Goal: Task Accomplishment & Management: Use online tool/utility

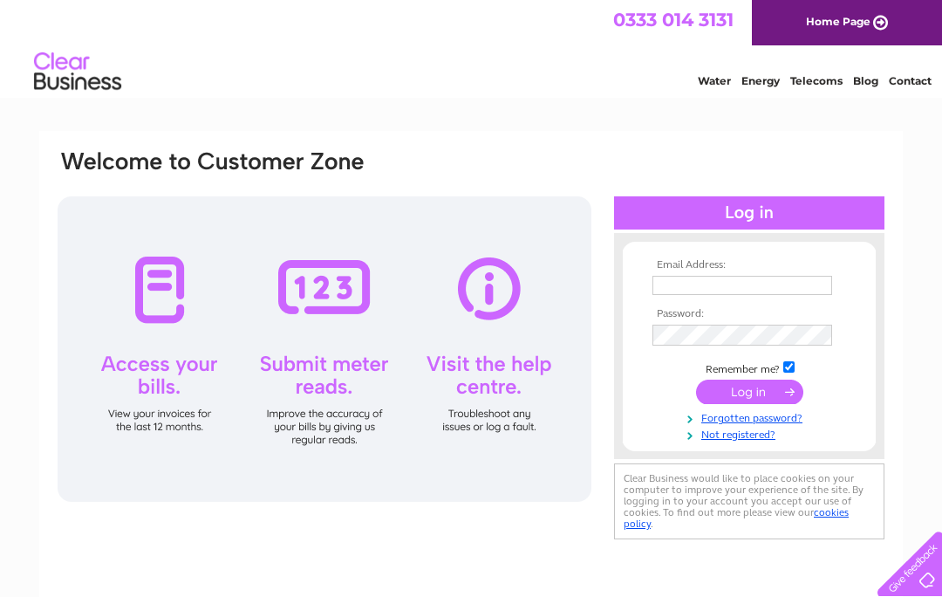
click at [740, 285] on input "text" at bounding box center [742, 285] width 180 height 19
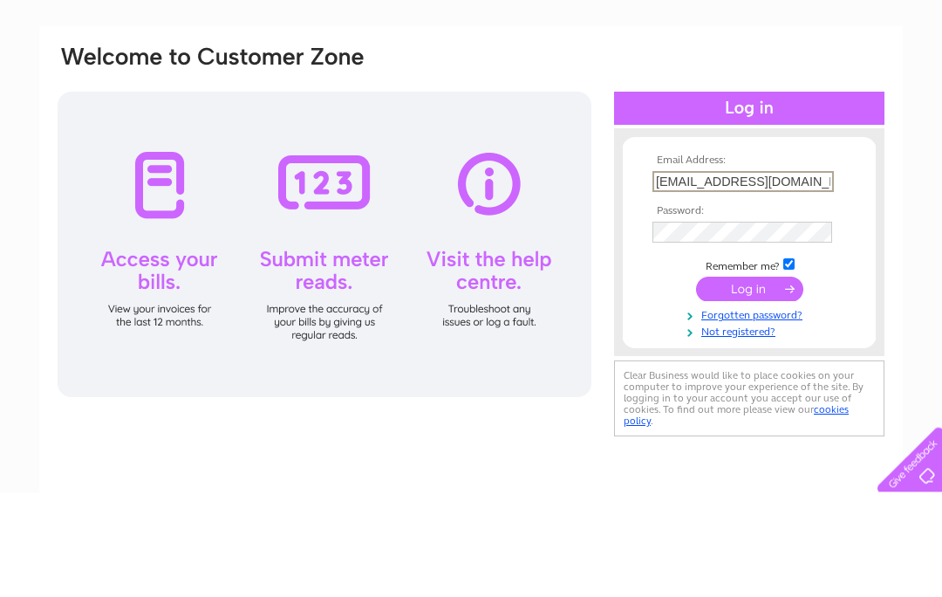
type input "Shop@branches.org.uk"
click at [775, 381] on input "submit" at bounding box center [749, 393] width 107 height 24
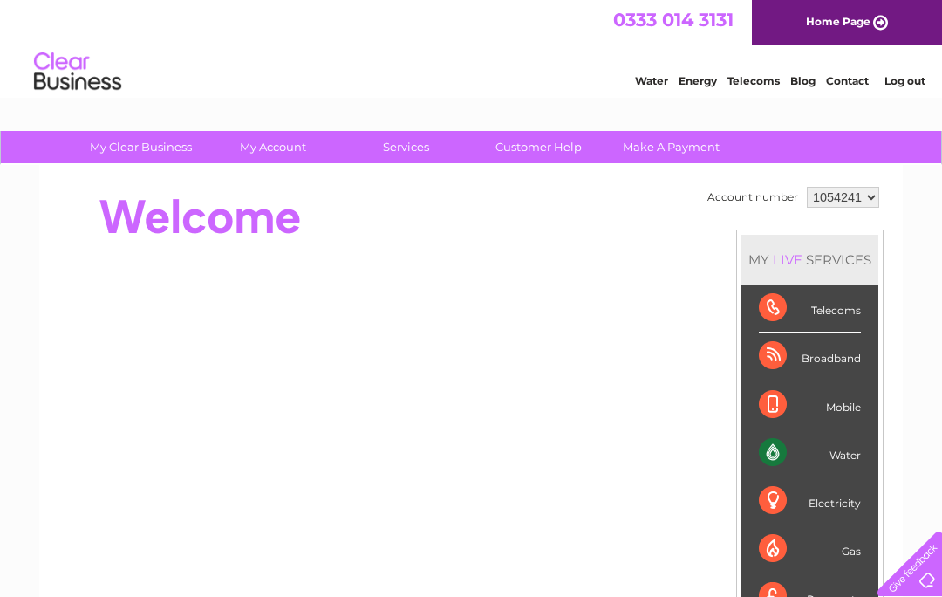
click at [842, 453] on div "Water" at bounding box center [810, 453] width 102 height 48
click at [822, 455] on div "Water" at bounding box center [810, 453] width 102 height 48
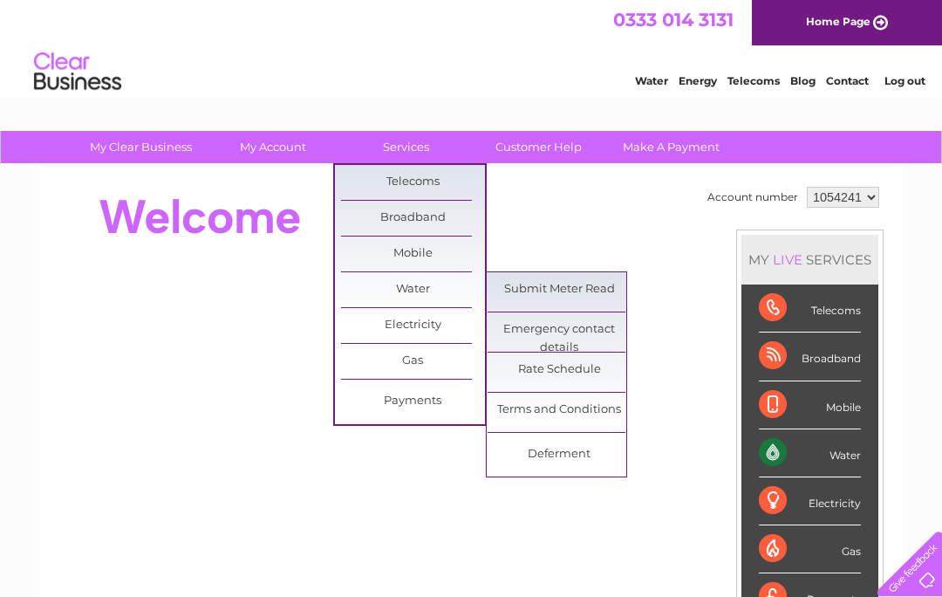
click at [565, 292] on link "Submit Meter Read" at bounding box center [560, 289] width 144 height 35
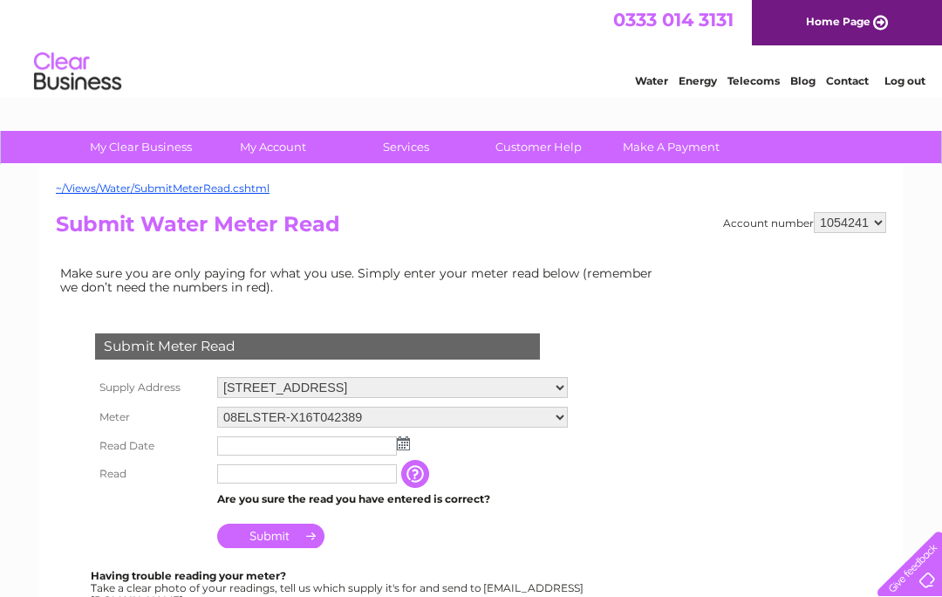
click at [406, 445] on img at bounding box center [403, 443] width 13 height 14
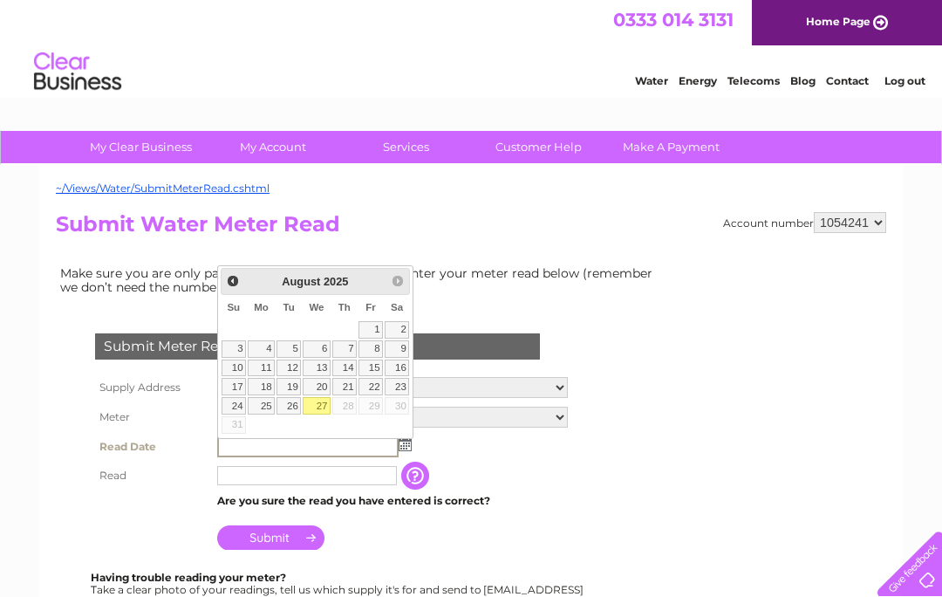
click at [318, 401] on link "27" at bounding box center [317, 405] width 28 height 17
type input "2025/08/27"
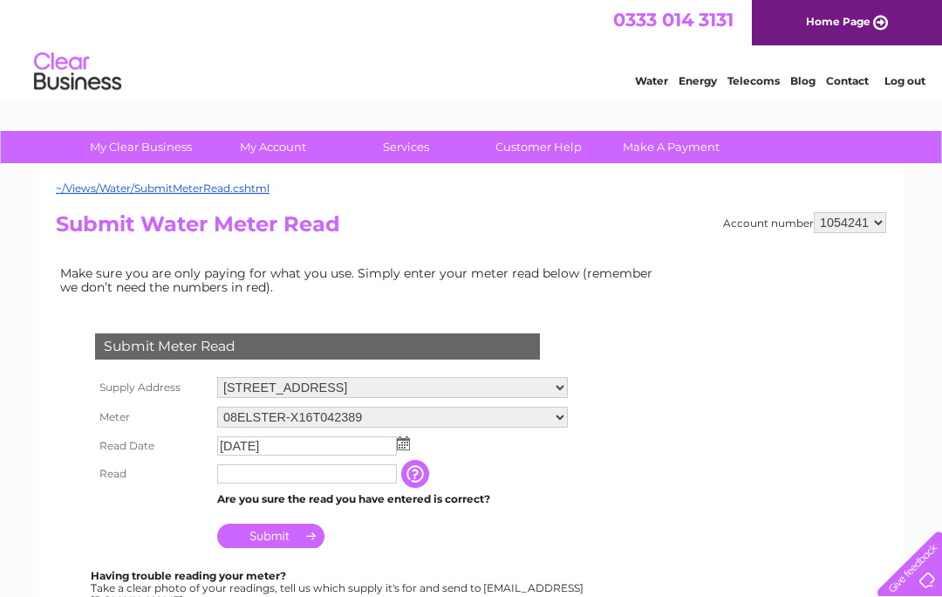
click at [297, 471] on input "text" at bounding box center [307, 473] width 180 height 19
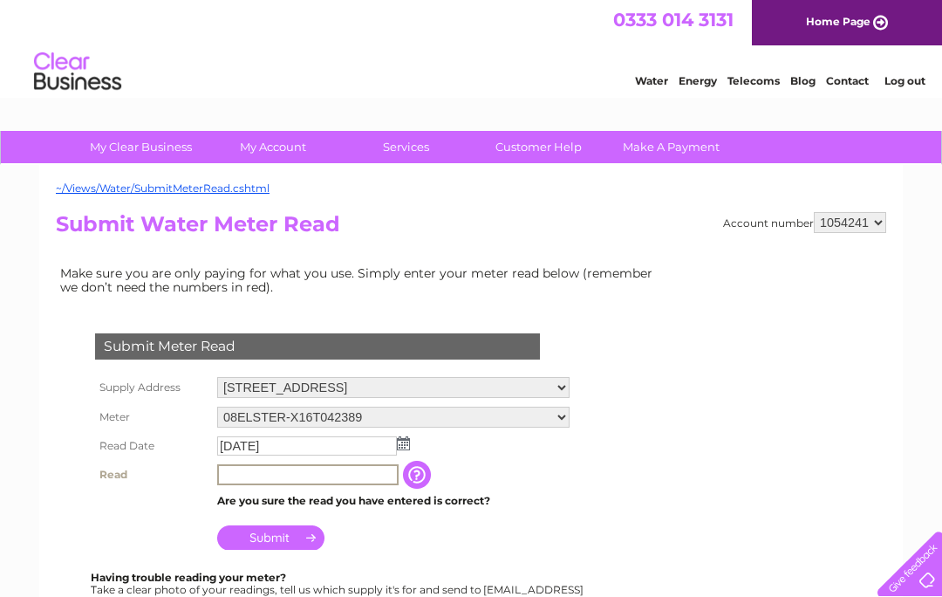
scroll to position [2, 0]
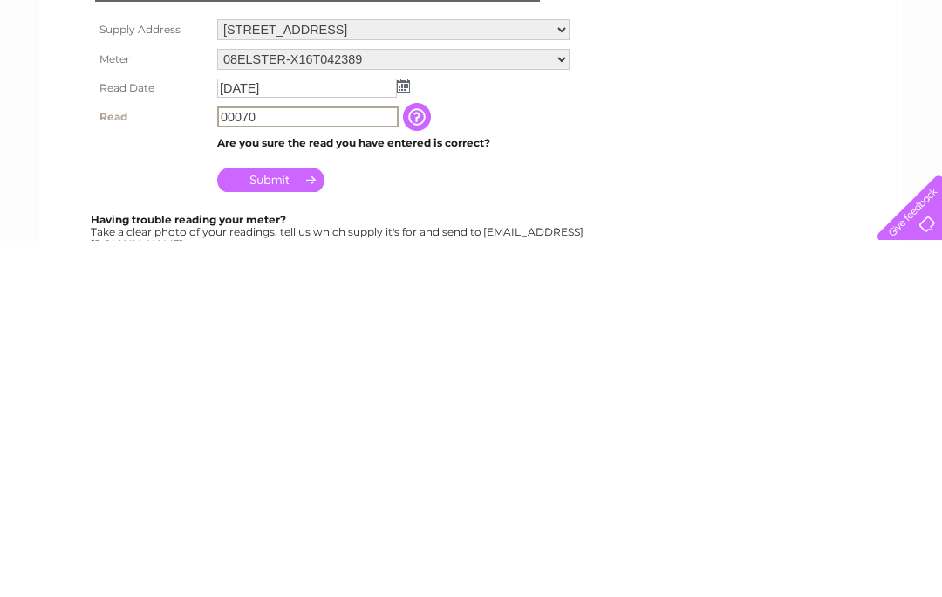
type input "00070"
click at [292, 523] on input "Submit" at bounding box center [270, 535] width 107 height 24
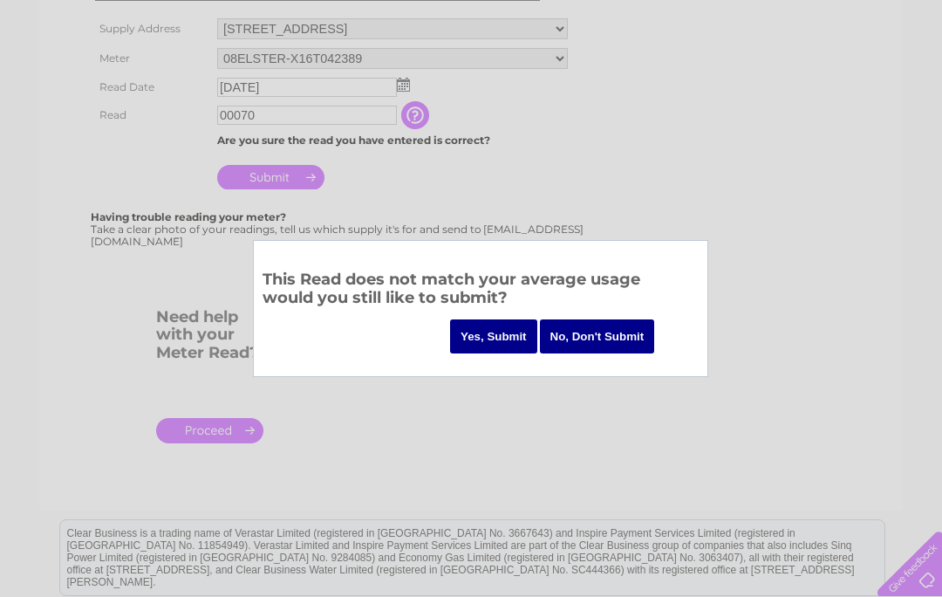
click at [496, 346] on input "Yes, Submit" at bounding box center [493, 336] width 87 height 34
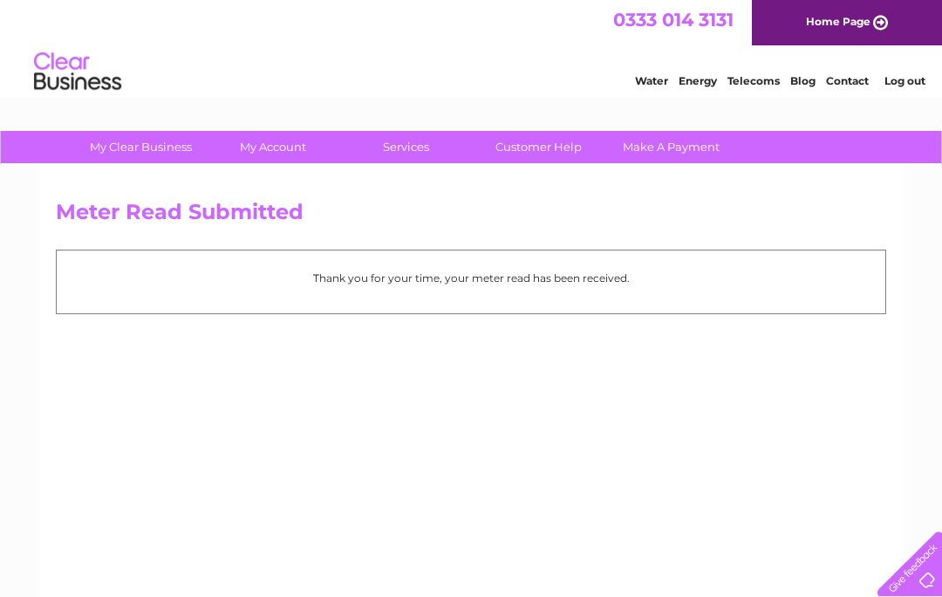
click at [912, 87] on link "Log out" at bounding box center [904, 80] width 41 height 13
